Goal: Check status: Check status

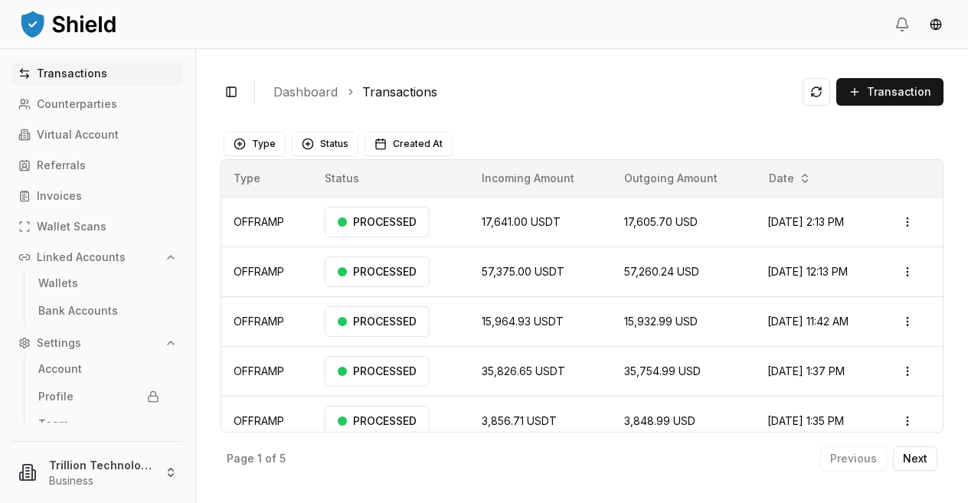
click at [87, 247] on button "Linked Accounts" at bounding box center [97, 257] width 171 height 25
click at [66, 228] on p "Wallet Scans" at bounding box center [72, 226] width 70 height 11
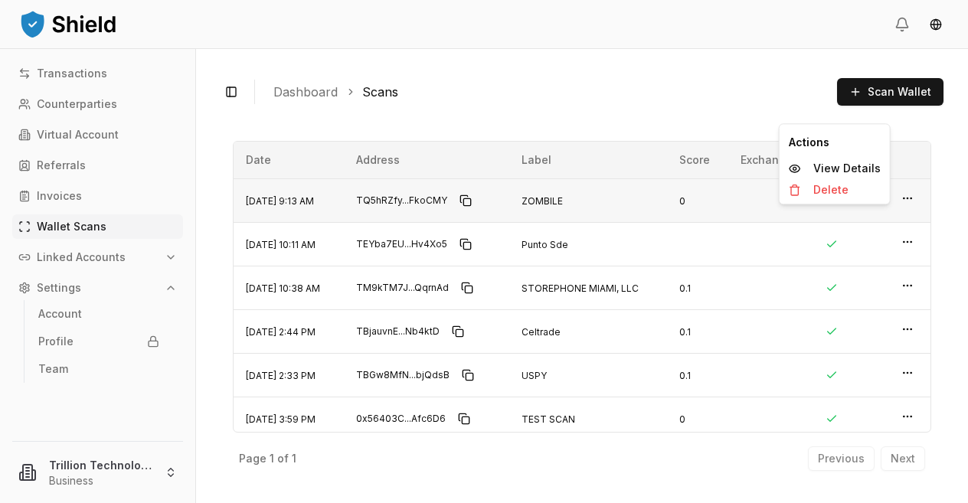
click at [903, 201] on icon "button" at bounding box center [908, 198] width 12 height 12
click at [832, 166] on p "View Details" at bounding box center [847, 168] width 67 height 11
click at [892, 194] on html "Transactions Counterparties Virtual Account Referrals Invoices Wallet Scans Lin…" at bounding box center [484, 251] width 968 height 503
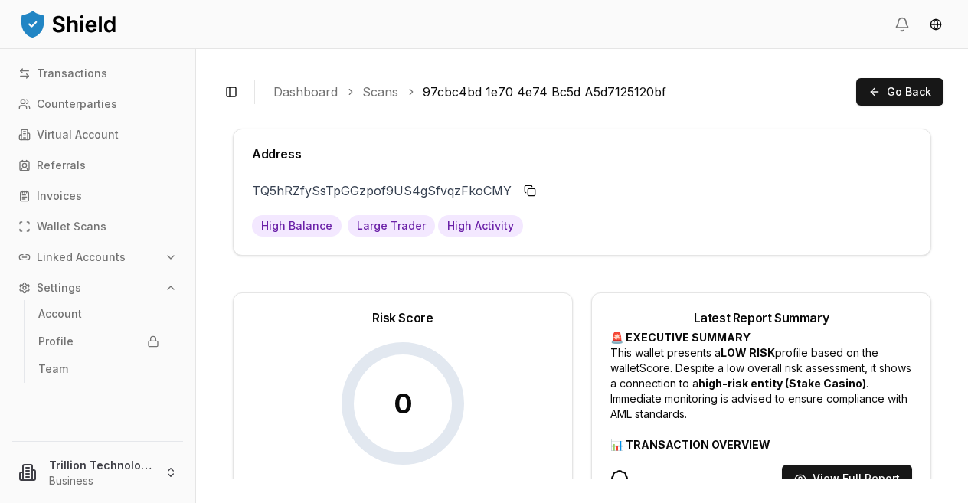
click at [832, 164] on div "Address" at bounding box center [582, 153] width 697 height 49
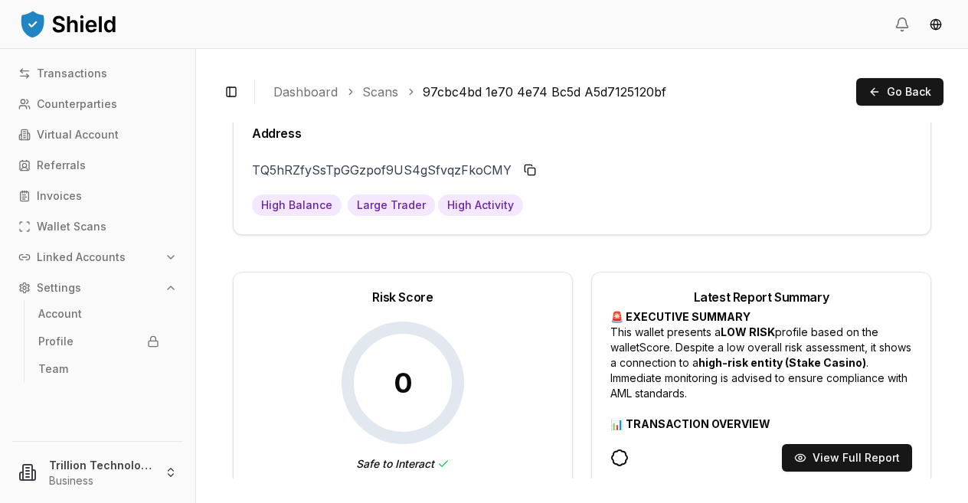
scroll to position [40, 0]
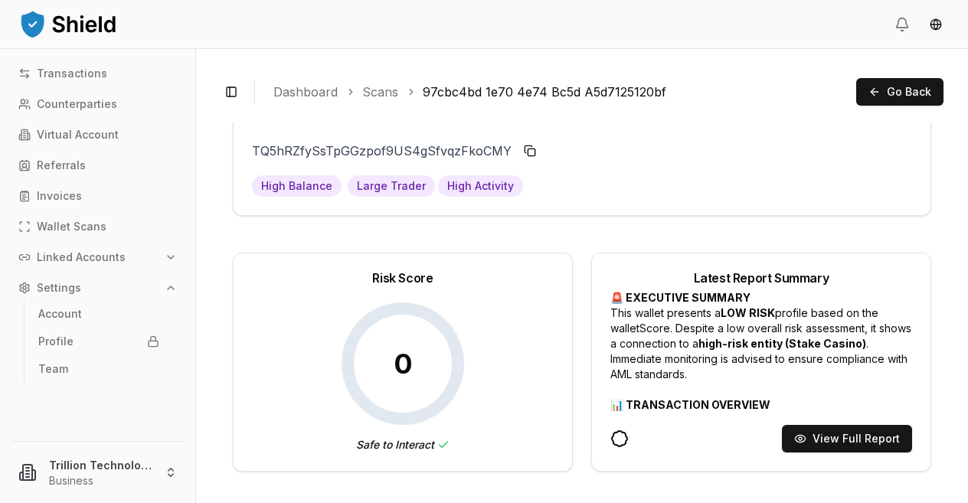
click at [755, 214] on div "TQ5hRZfySsTpGGzpof9US4gSfvqzFkoCMY TQ5hRZfy...FkoCMY High Balance Large Trader …" at bounding box center [582, 177] width 697 height 77
click at [859, 447] on button "View Full Report" at bounding box center [847, 439] width 130 height 28
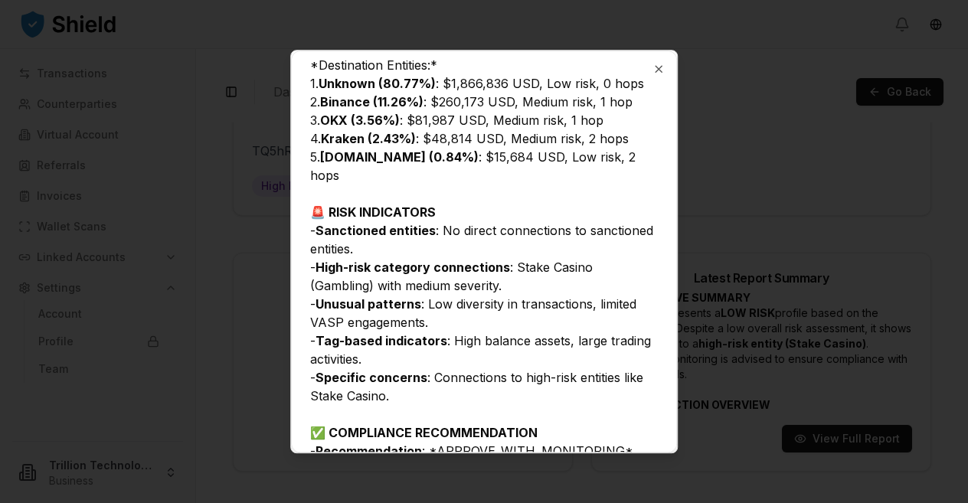
scroll to position [799, 0]
click at [653, 68] on icon "button" at bounding box center [659, 69] width 12 height 12
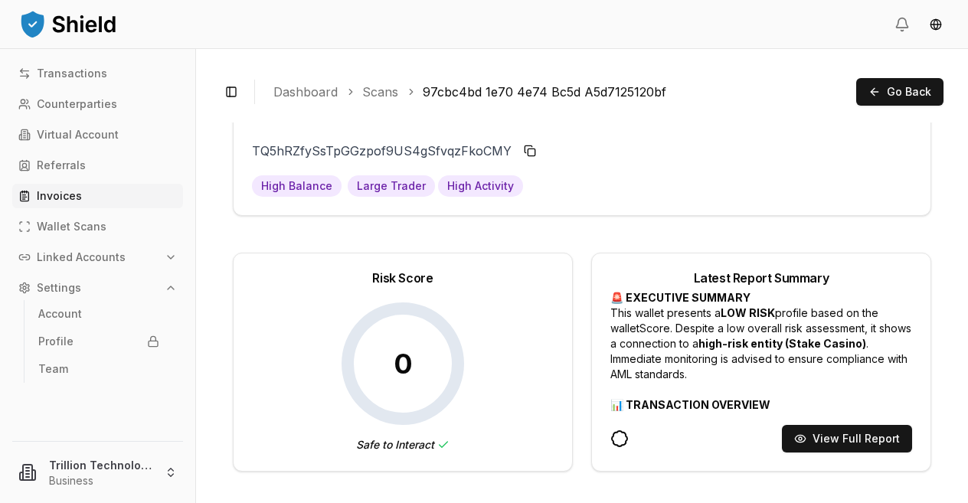
click at [57, 199] on p "Invoices" at bounding box center [59, 196] width 45 height 11
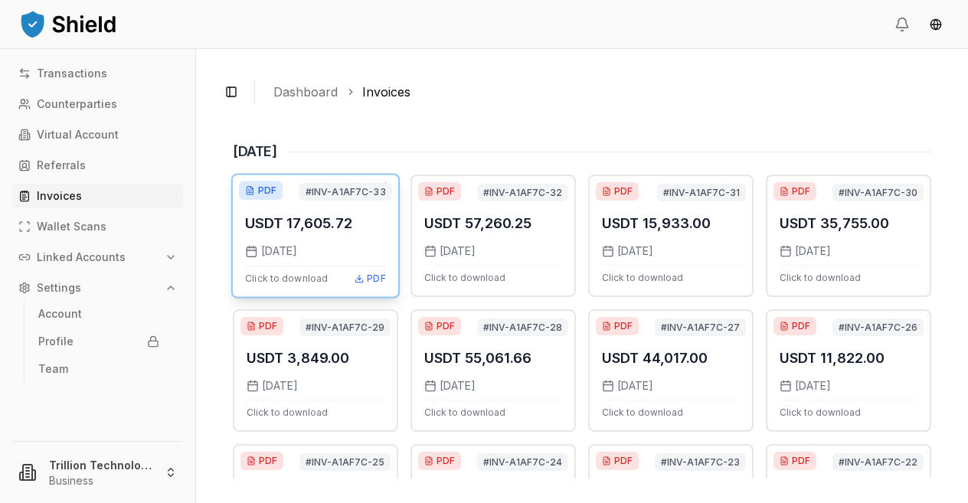
click at [311, 234] on p "USDT 17,605.72" at bounding box center [298, 223] width 107 height 22
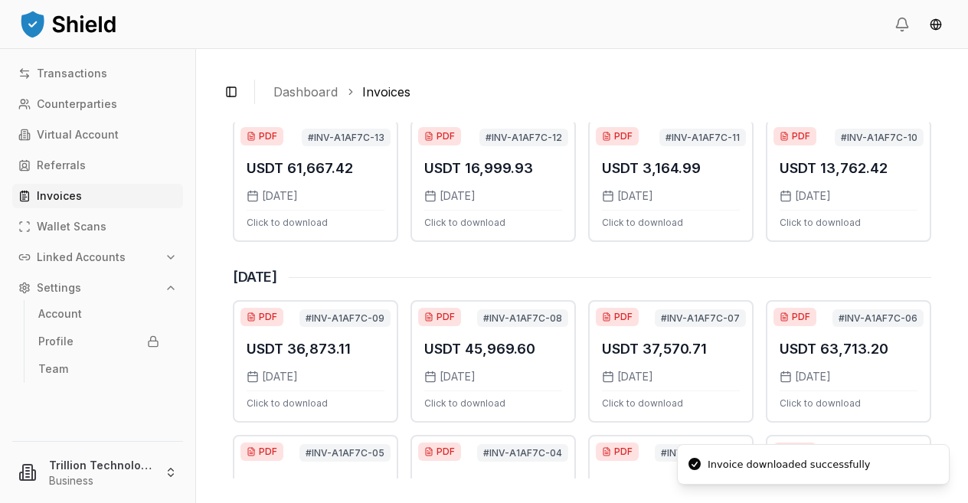
scroll to position [942, 0]
